Goal: Task Accomplishment & Management: Manage account settings

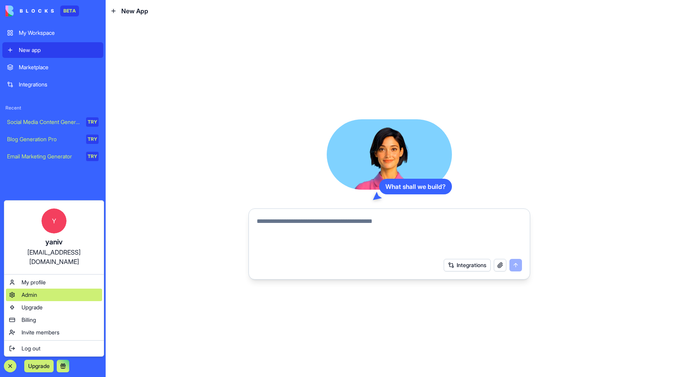
click at [35, 299] on div "Admin" at bounding box center [54, 295] width 96 height 13
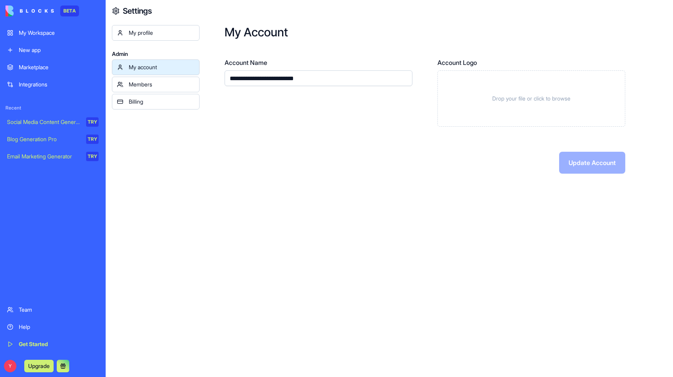
click at [21, 311] on div "Team" at bounding box center [59, 310] width 80 height 8
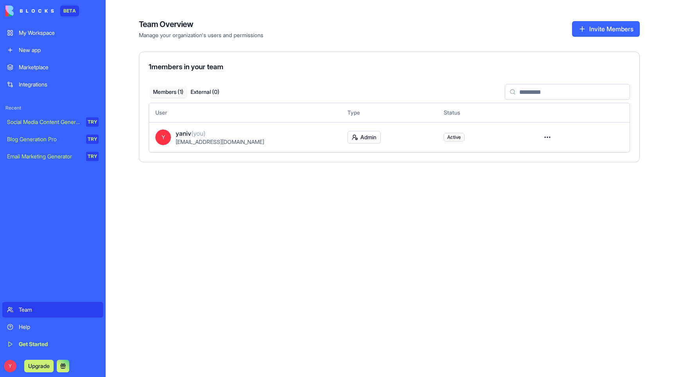
click at [602, 36] on button "Invite Members" at bounding box center [606, 29] width 68 height 16
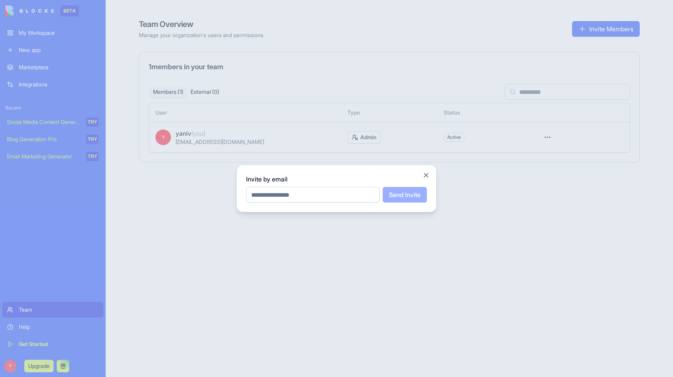
click at [351, 194] on input "email" at bounding box center [312, 195] width 133 height 16
click at [432, 170] on div "Invite by email Send Invite Close" at bounding box center [336, 189] width 200 height 48
click at [426, 171] on div "Invite by email Send Invite Close" at bounding box center [336, 189] width 200 height 48
click at [424, 173] on button "Close" at bounding box center [426, 175] width 8 height 8
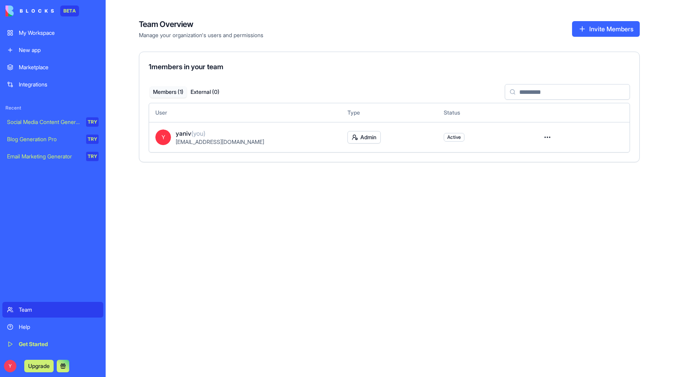
click at [300, 214] on div "Team Overview Manage your organization's users and permissions Invite Members 1…" at bounding box center [389, 188] width 567 height 377
click at [39, 341] on div "Get Started" at bounding box center [59, 344] width 80 height 8
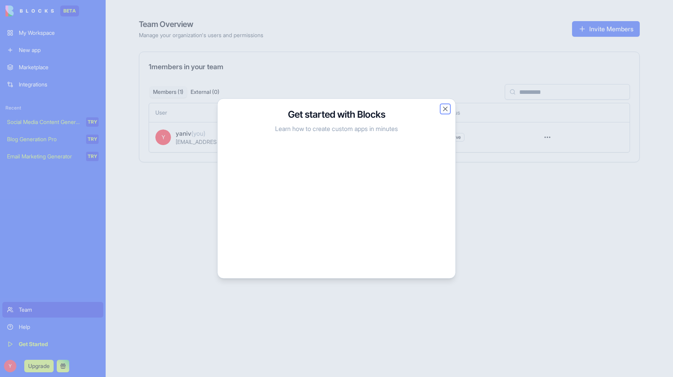
click at [444, 106] on button "Close" at bounding box center [445, 109] width 8 height 8
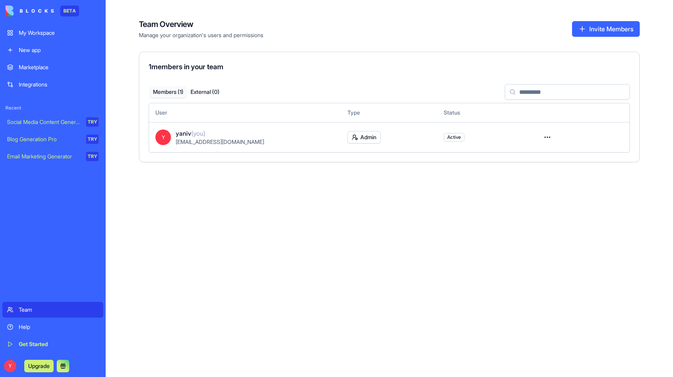
click at [45, 91] on link "Integrations" at bounding box center [52, 85] width 101 height 16
